Goal: Task Accomplishment & Management: Use online tool/utility

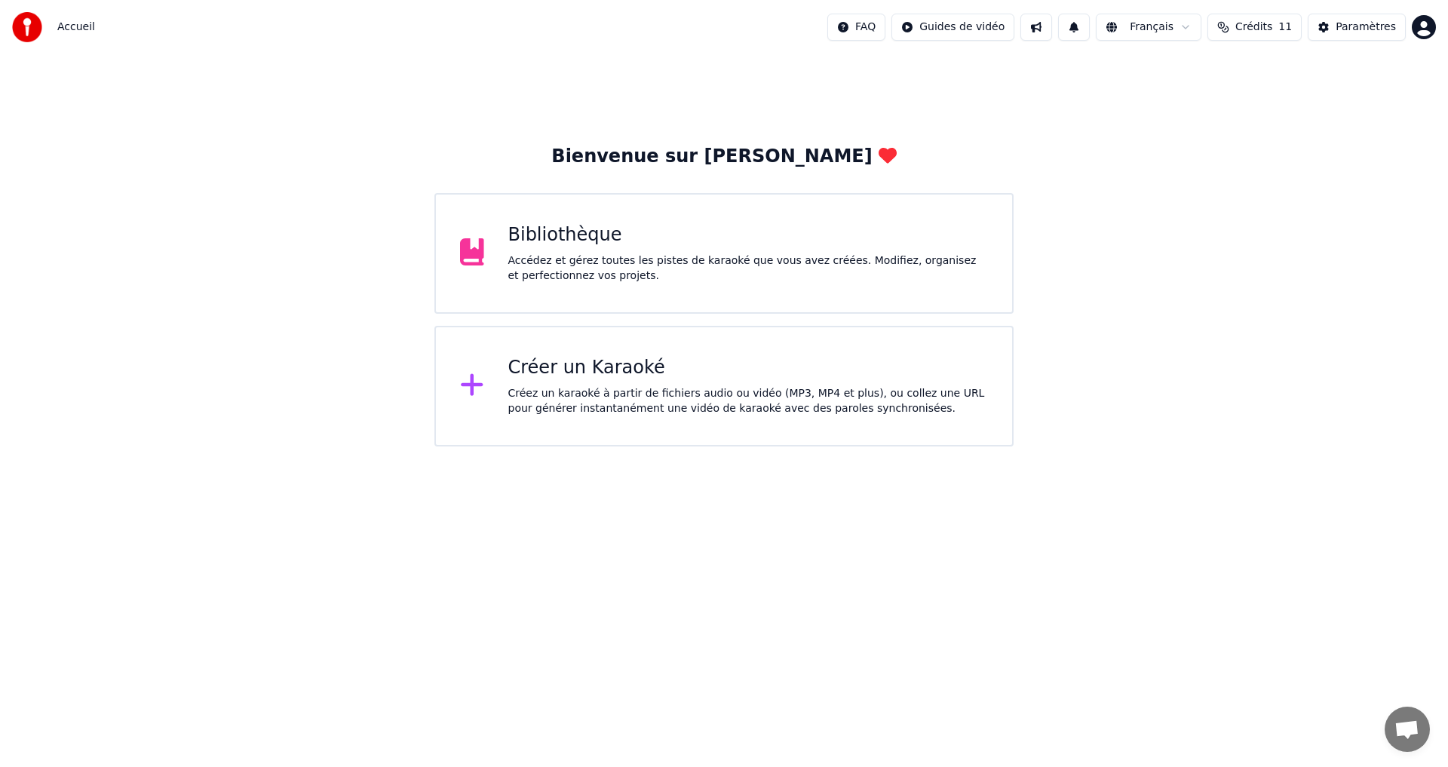
click at [535, 240] on div "Bibliothèque" at bounding box center [748, 235] width 481 height 24
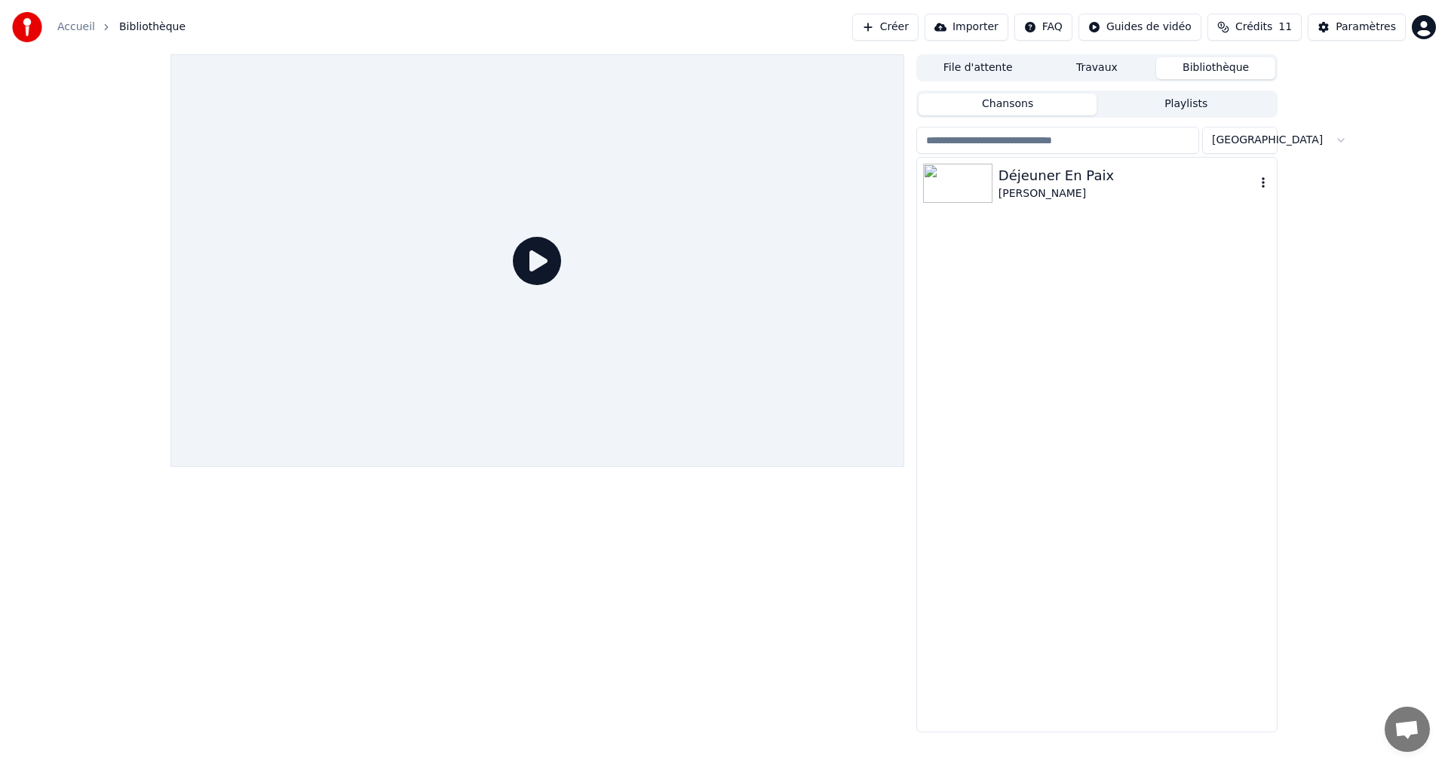
click at [1046, 181] on div "Déjeuner En Paix" at bounding box center [1127, 175] width 257 height 21
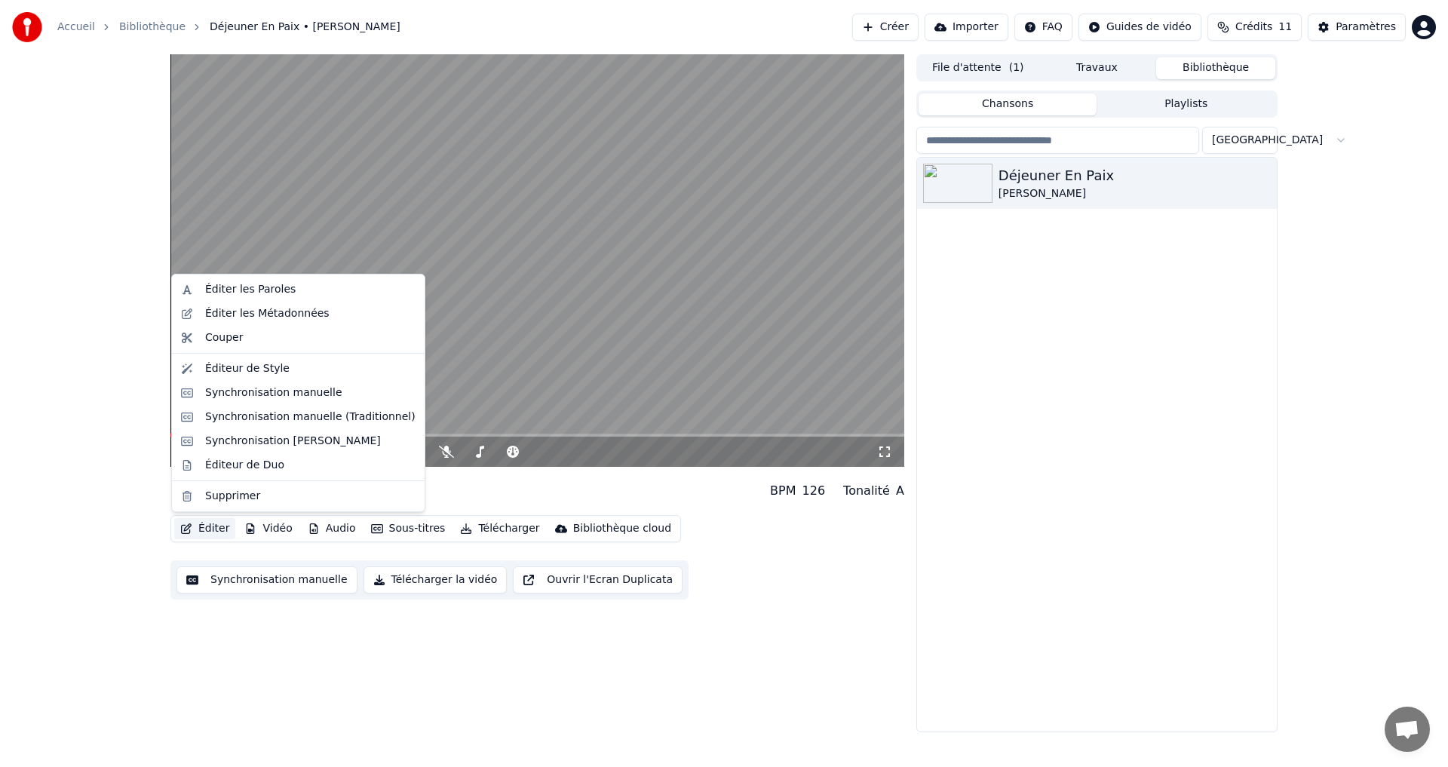
click at [218, 533] on button "Éditer" at bounding box center [204, 528] width 61 height 21
click at [257, 401] on div "Synchronisation manuelle" at bounding box center [298, 393] width 247 height 24
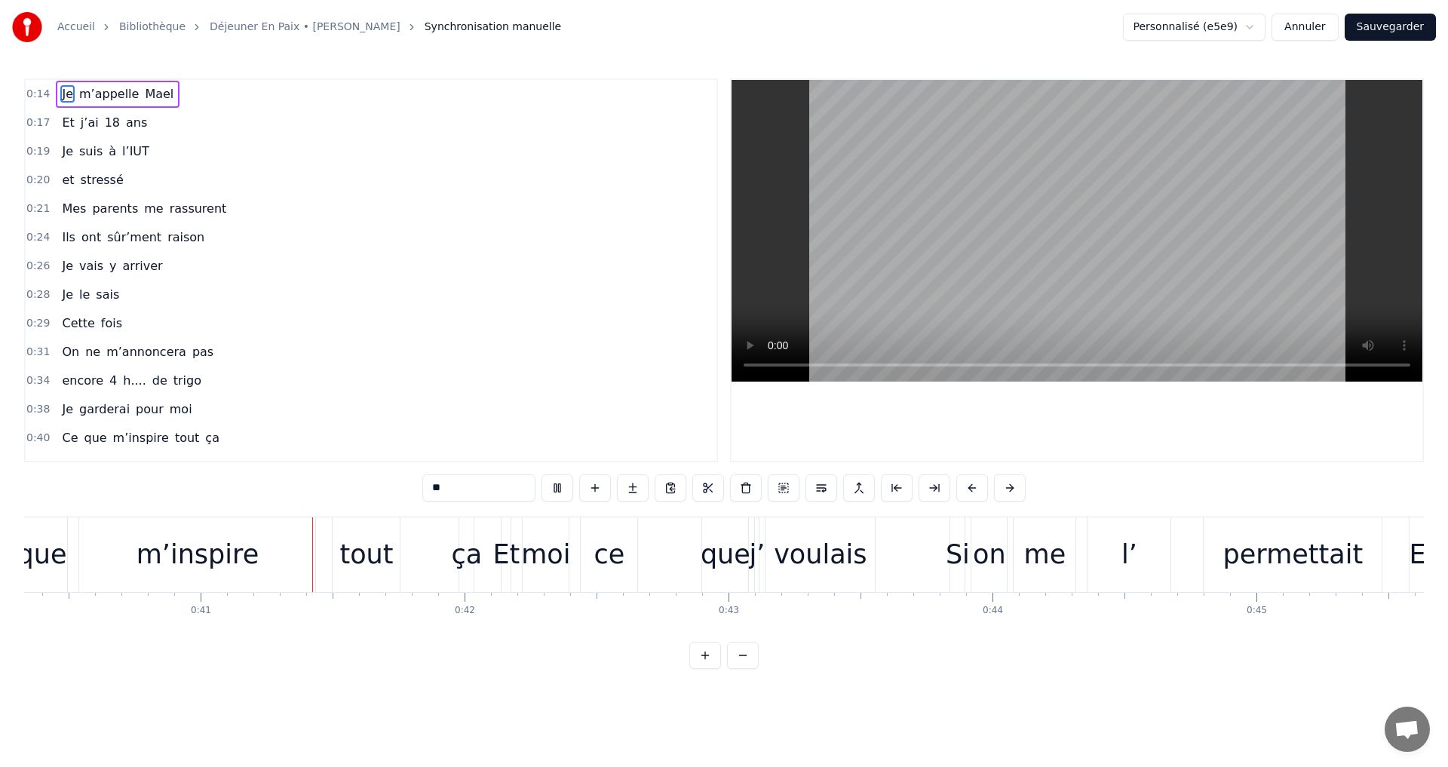
scroll to position [0, 10703]
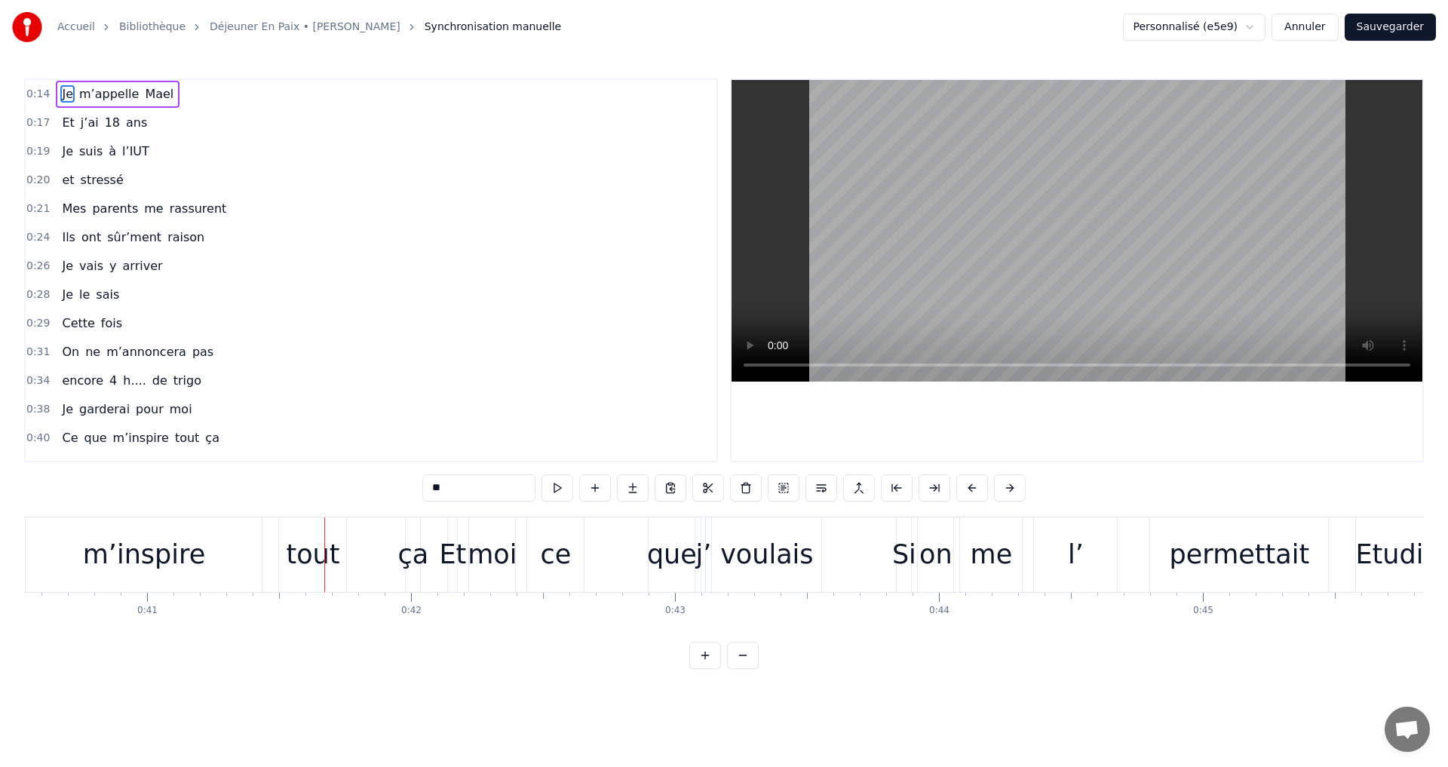
drag, startPoint x: 701, startPoint y: 139, endPoint x: 701, endPoint y: 115, distance: 24.1
click at [701, 115] on div "0:14 Je m’appelle [PERSON_NAME] 0:17 Et j’ai 18 ans 0:19 Je suis à l’IUT 0:20 e…" at bounding box center [371, 270] width 694 height 384
click at [47, 93] on div "0:14 Je m’appelle [PERSON_NAME]" at bounding box center [371, 94] width 691 height 29
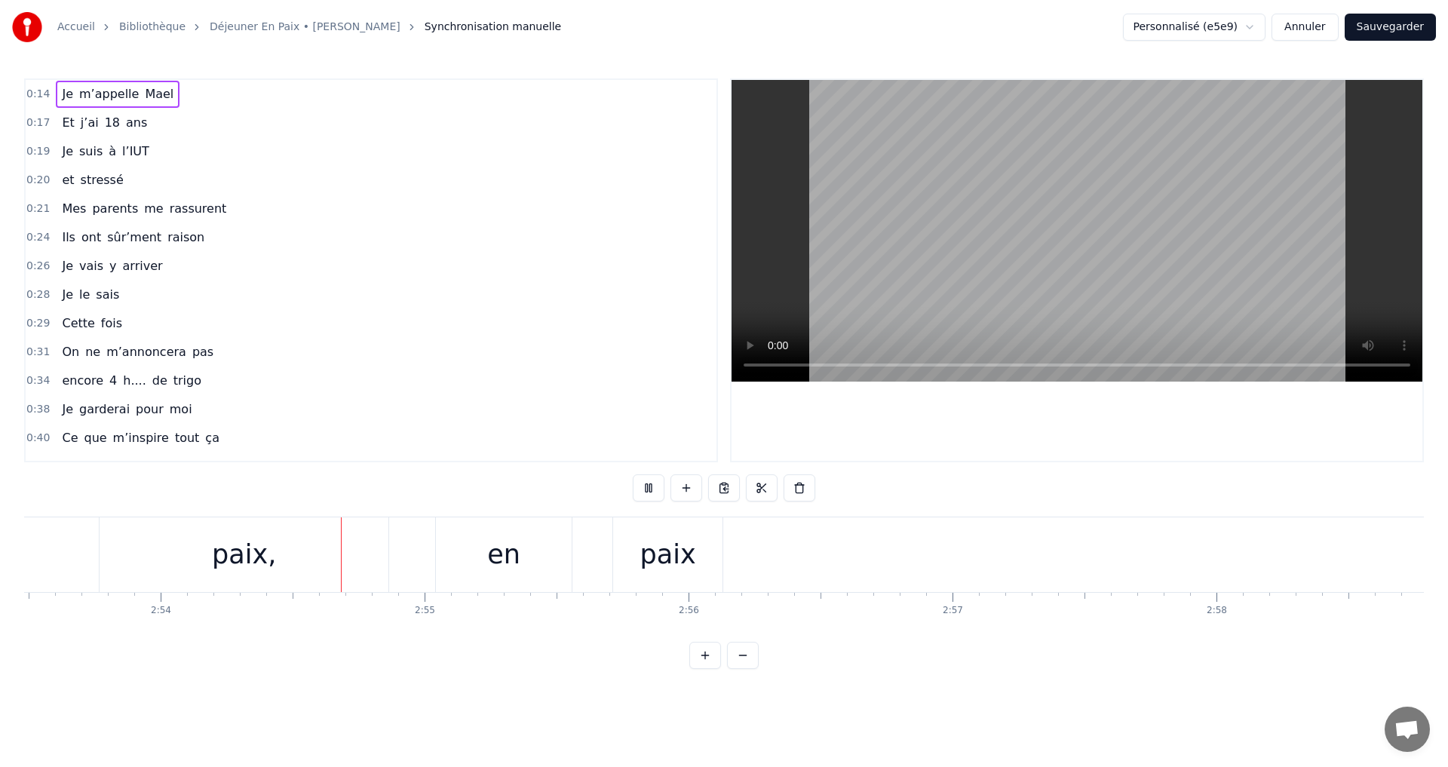
scroll to position [0, 45860]
click at [1393, 32] on button "Sauvegarder" at bounding box center [1390, 27] width 91 height 27
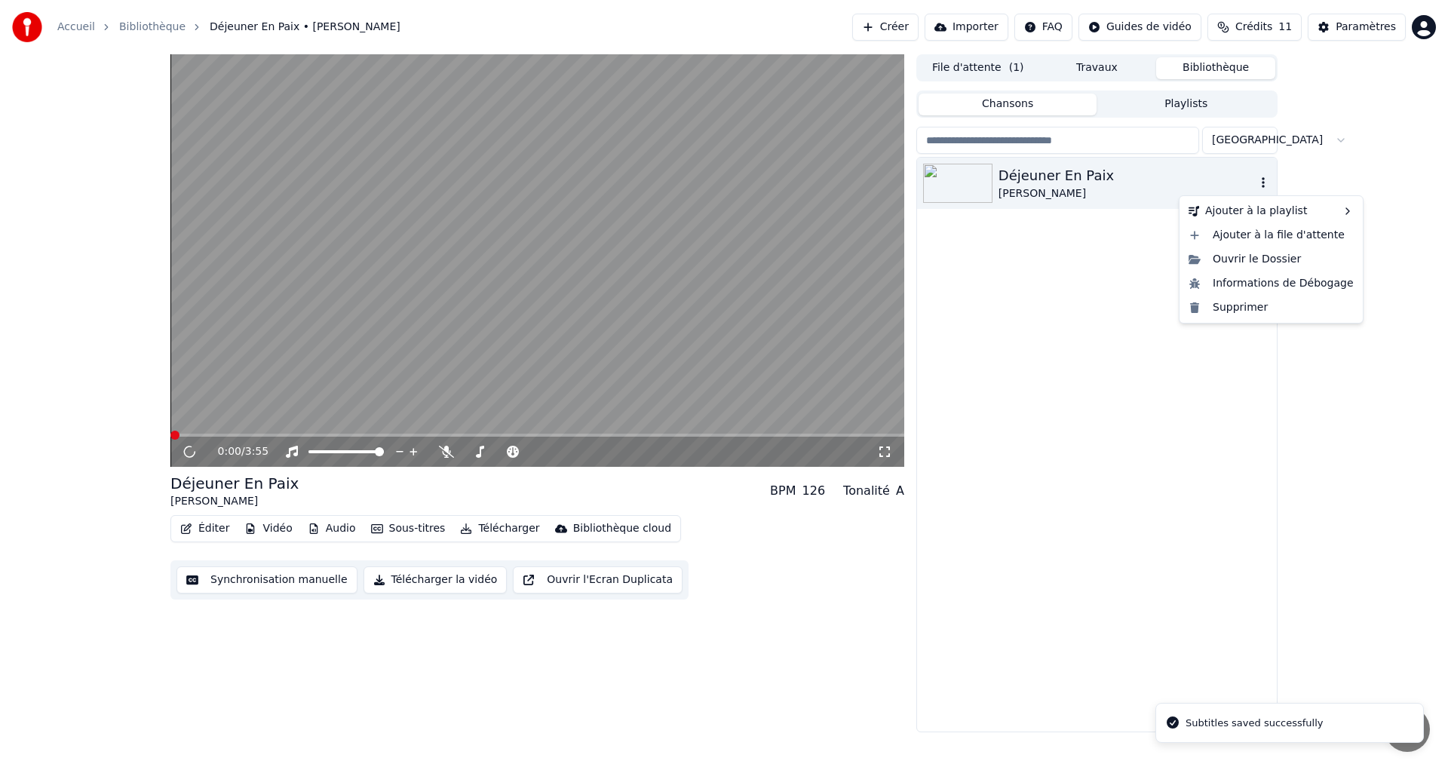
click at [1257, 182] on icon "button" at bounding box center [1263, 183] width 15 height 12
click at [1262, 186] on icon "button" at bounding box center [1263, 183] width 15 height 12
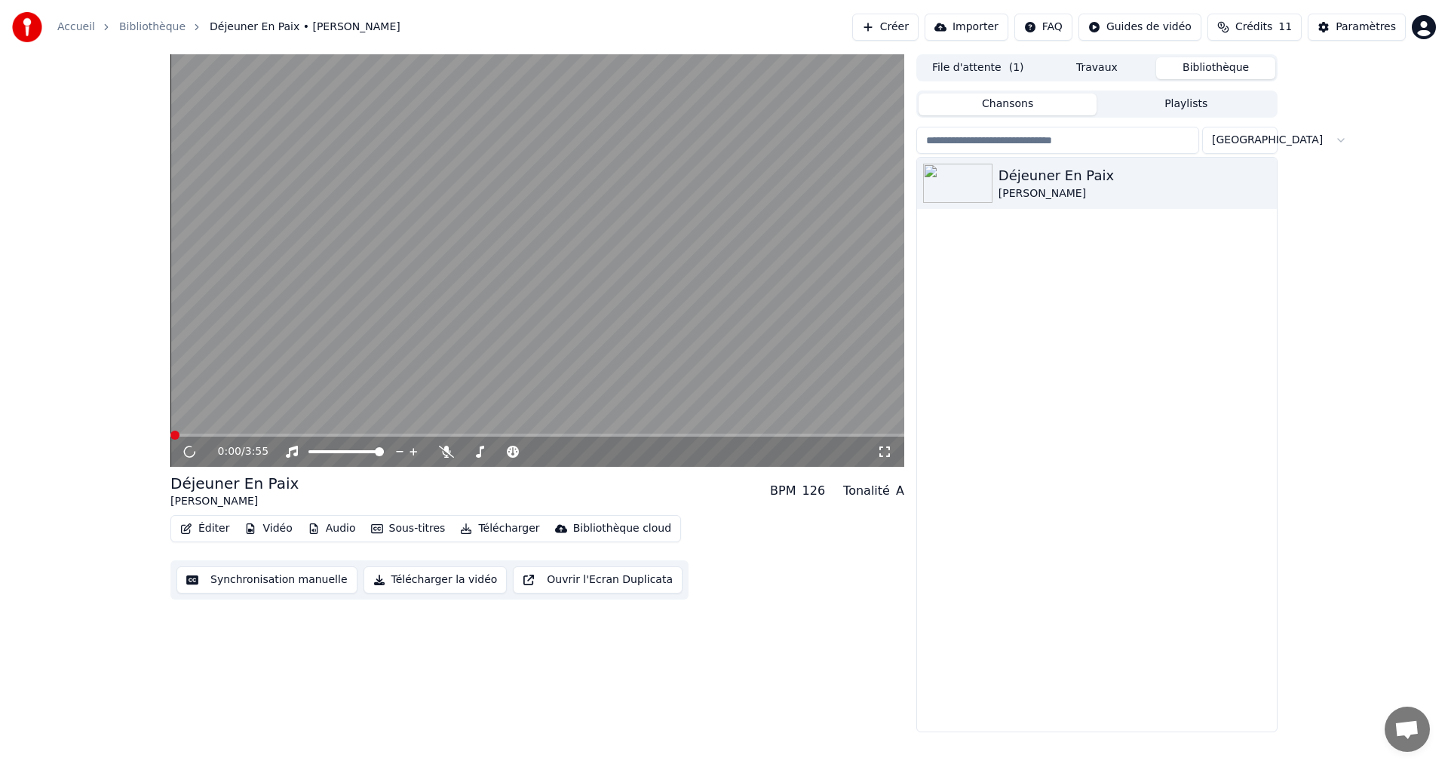
click at [458, 583] on button "Télécharger la vidéo" at bounding box center [436, 580] width 144 height 27
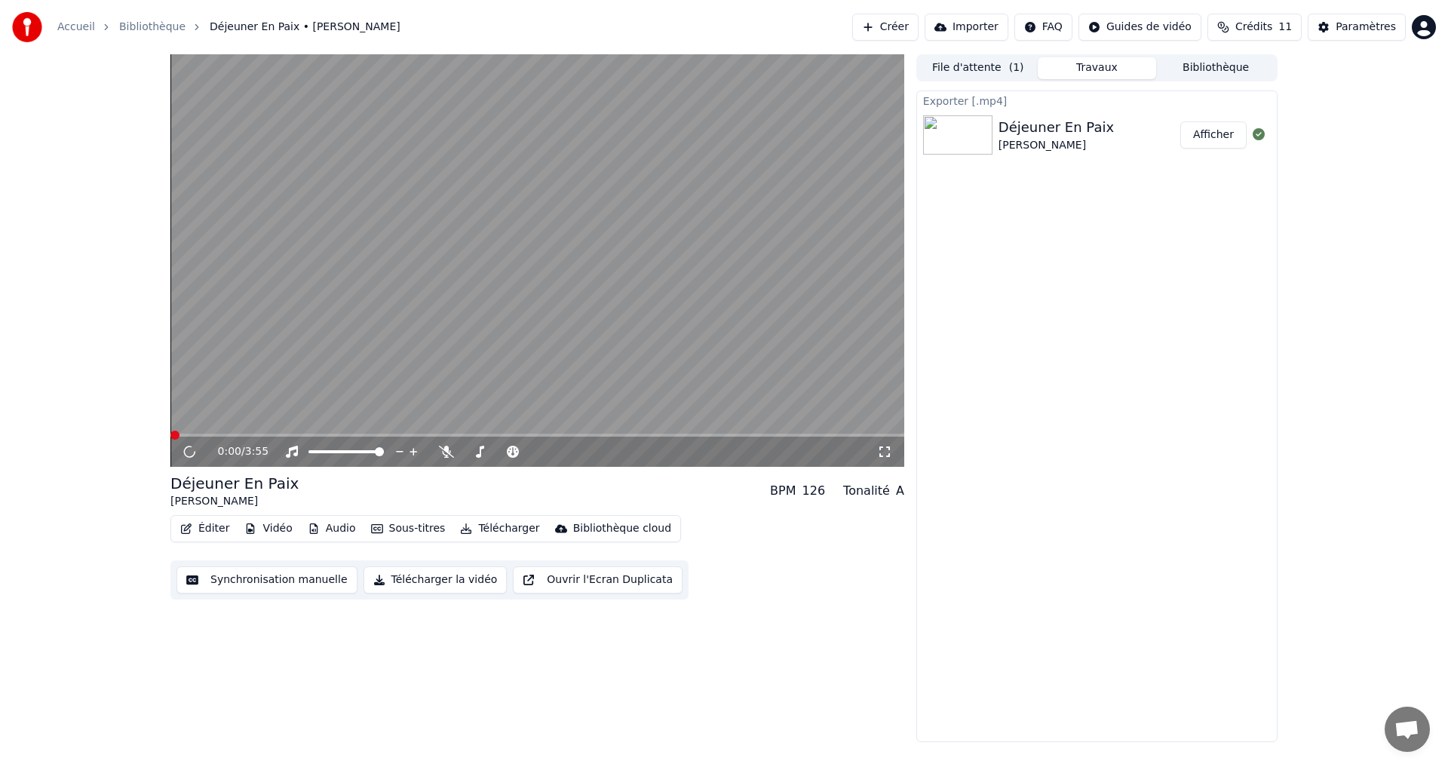
click at [1190, 129] on button "Afficher" at bounding box center [1214, 134] width 66 height 27
